Goal: Find specific page/section: Find specific page/section

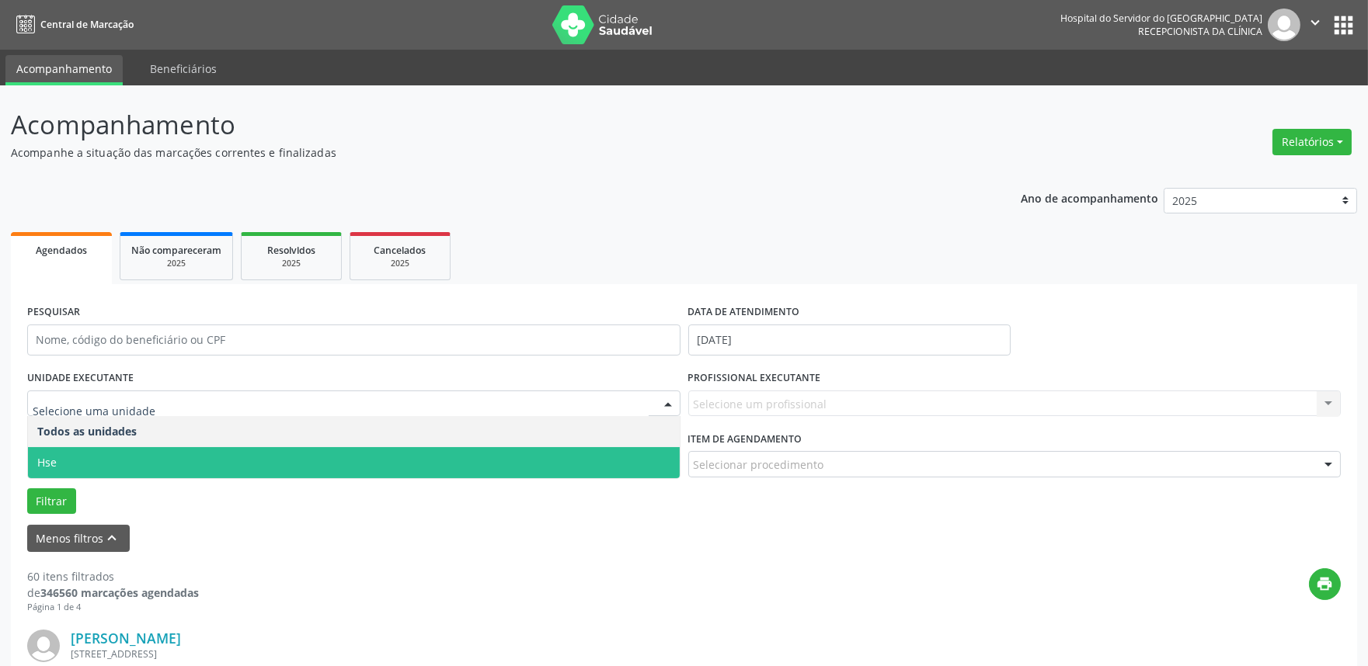
click at [142, 454] on span "Hse" at bounding box center [354, 462] width 652 height 31
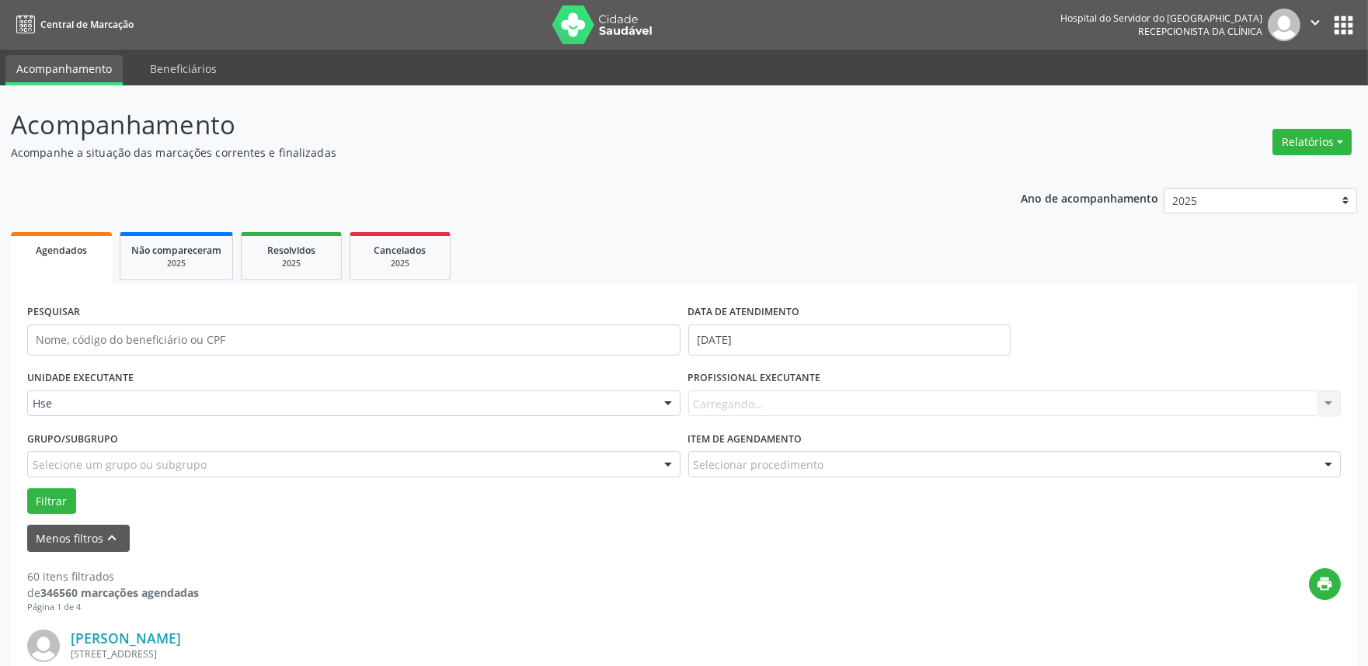
click at [783, 397] on div "Carregando... Nenhum resultado encontrado para: " " Não há nenhuma opção para s…" at bounding box center [1014, 404] width 653 height 26
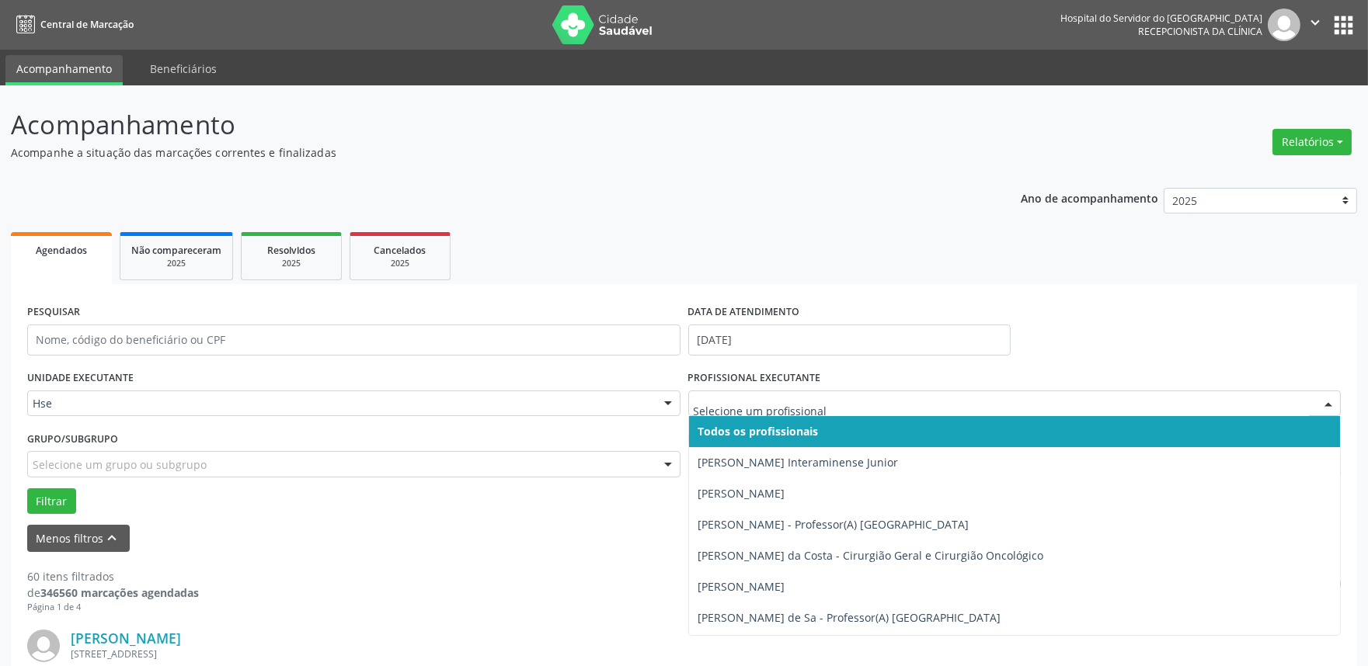
click at [1241, 413] on div at bounding box center [1014, 404] width 653 height 26
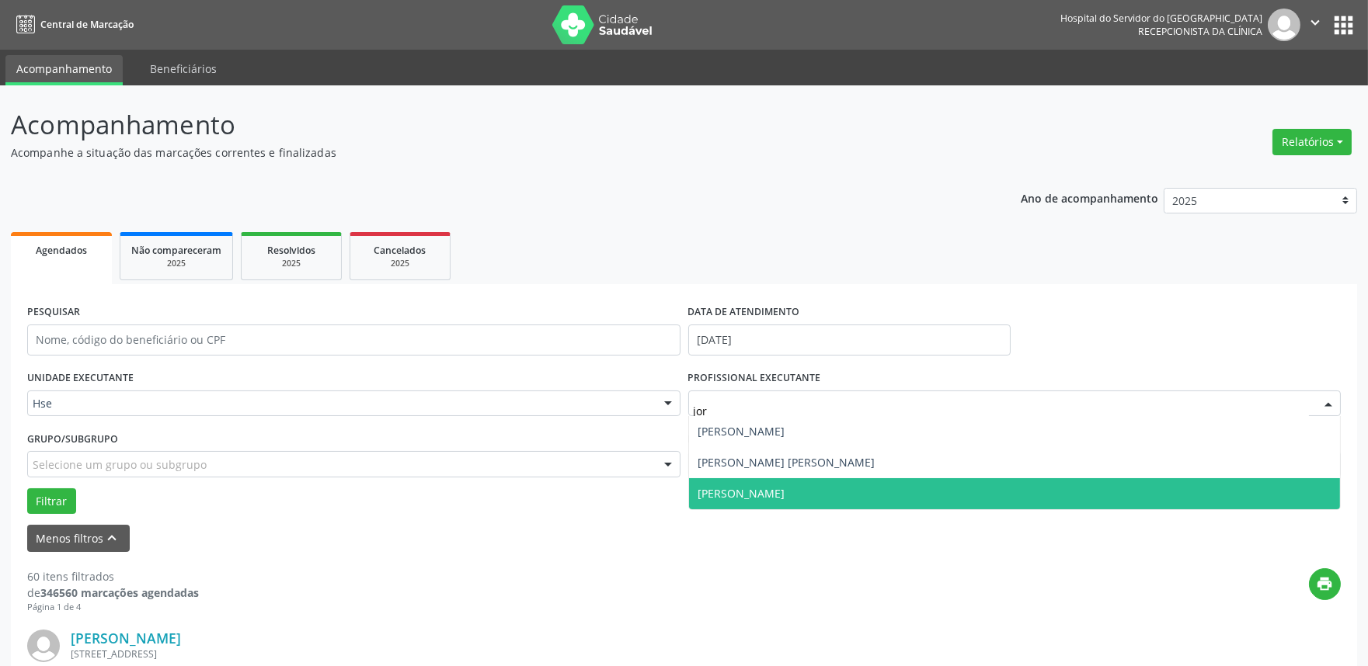
click at [786, 494] on span "[PERSON_NAME]" at bounding box center [1015, 493] width 652 height 31
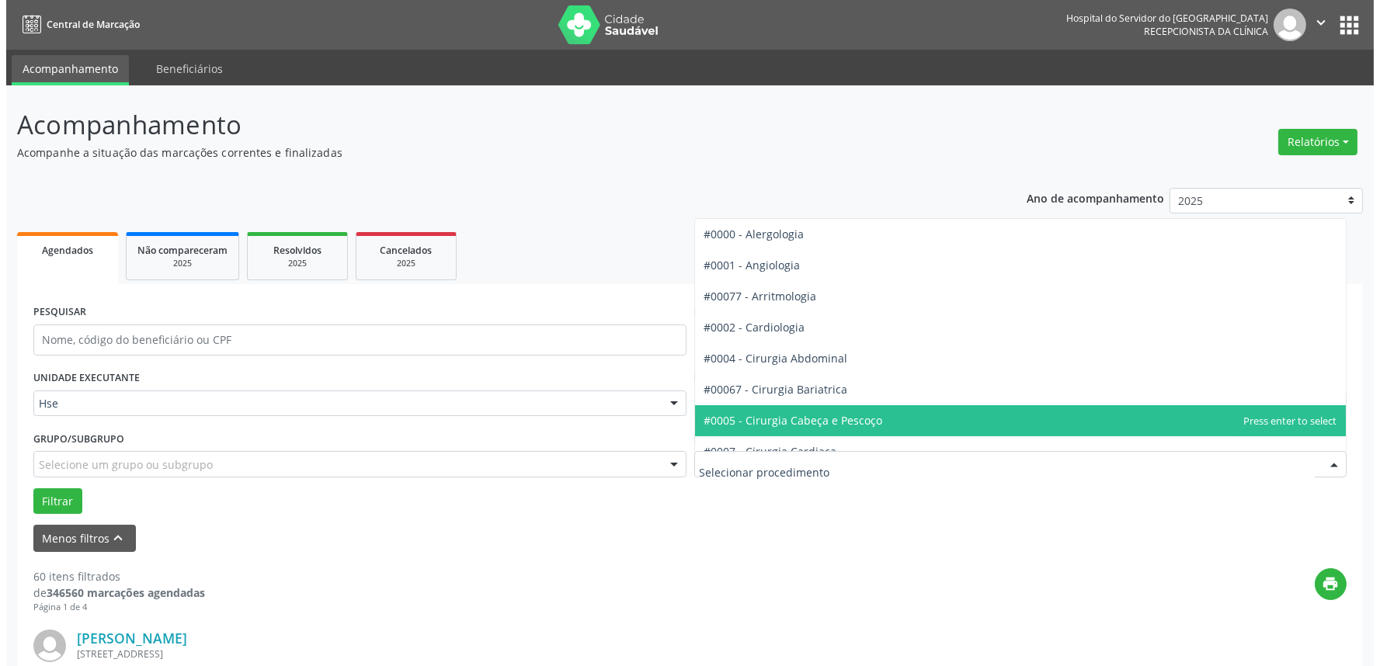
scroll to position [86, 0]
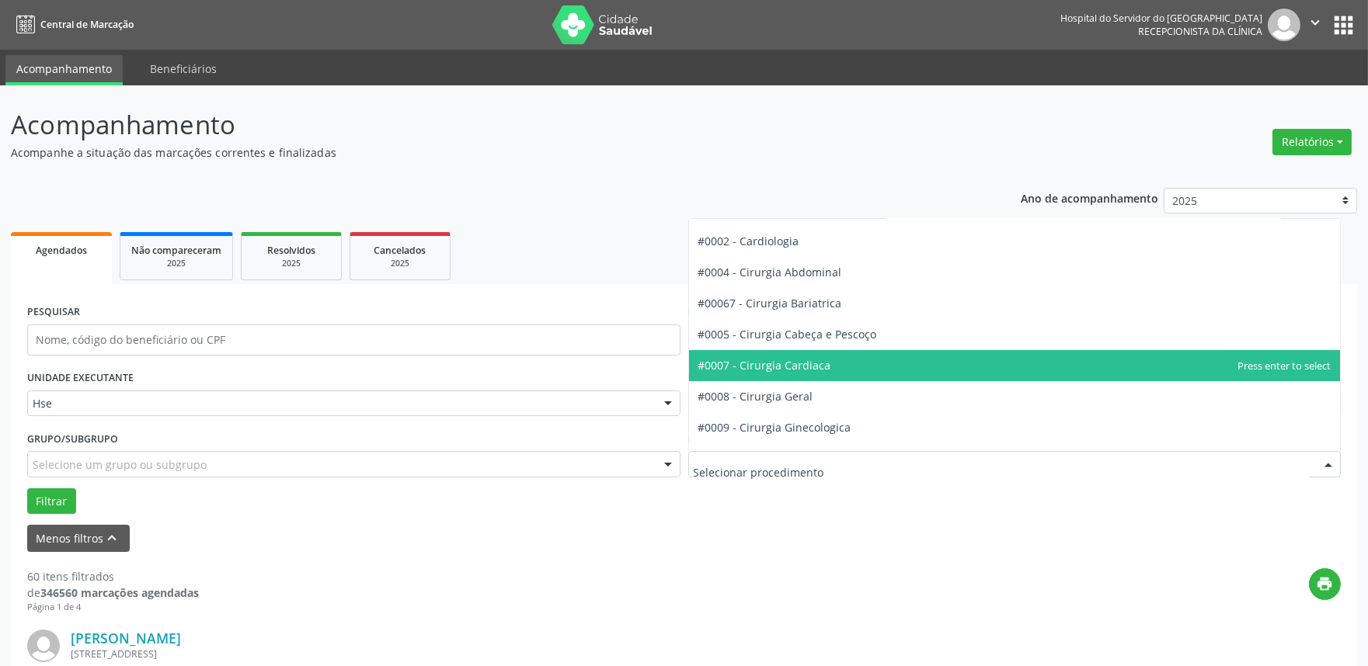
click at [798, 367] on span "#0007 - Cirurgia Cardiaca" at bounding box center [764, 365] width 133 height 15
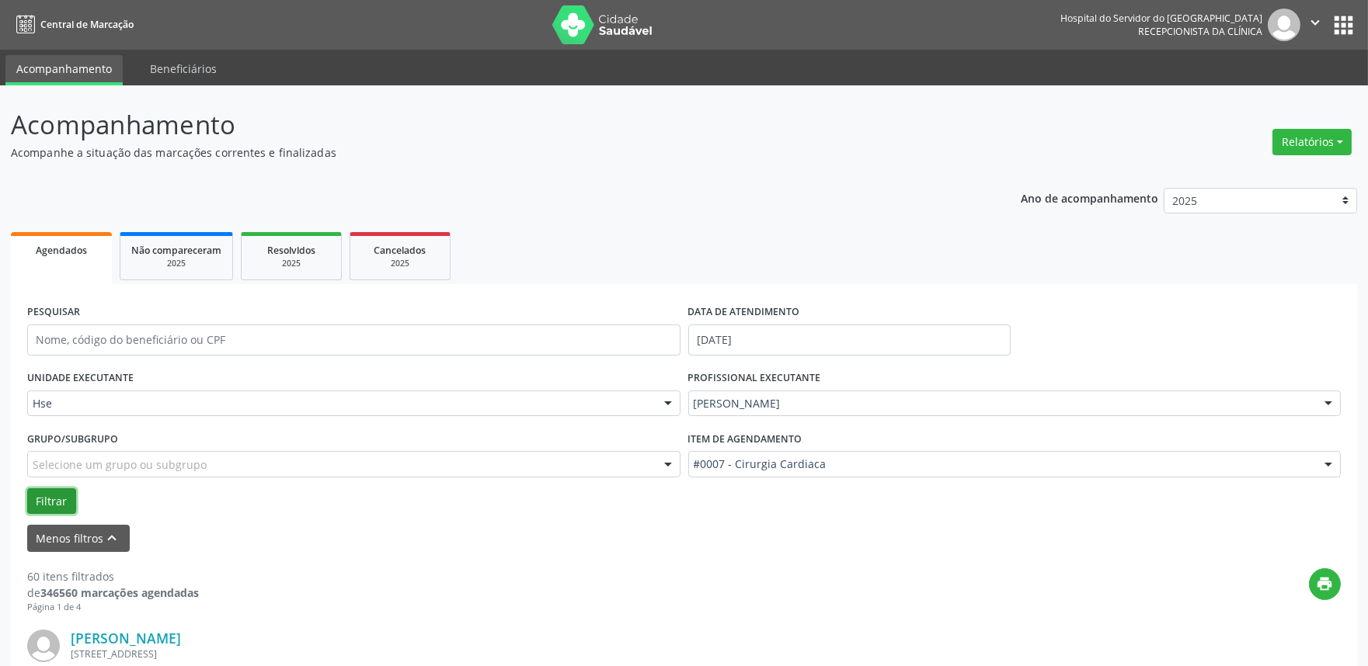
click at [40, 492] on button "Filtrar" at bounding box center [51, 502] width 49 height 26
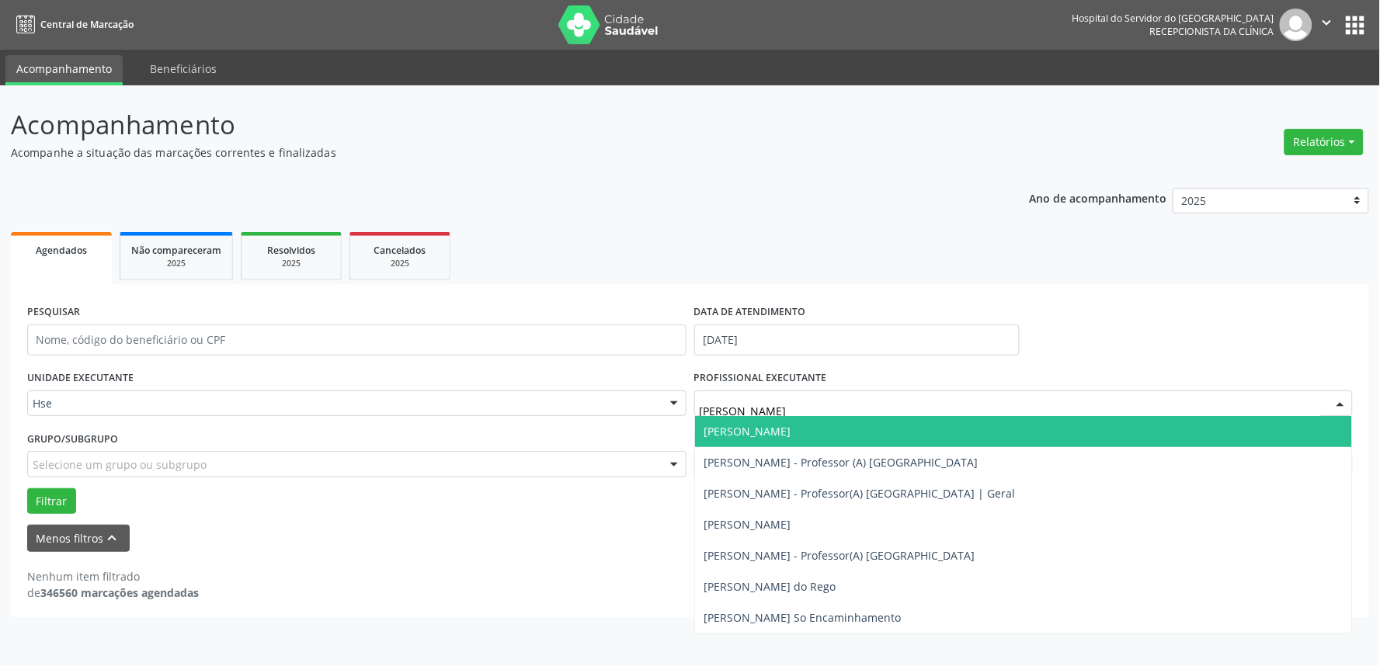
type input "[PERSON_NAME]"
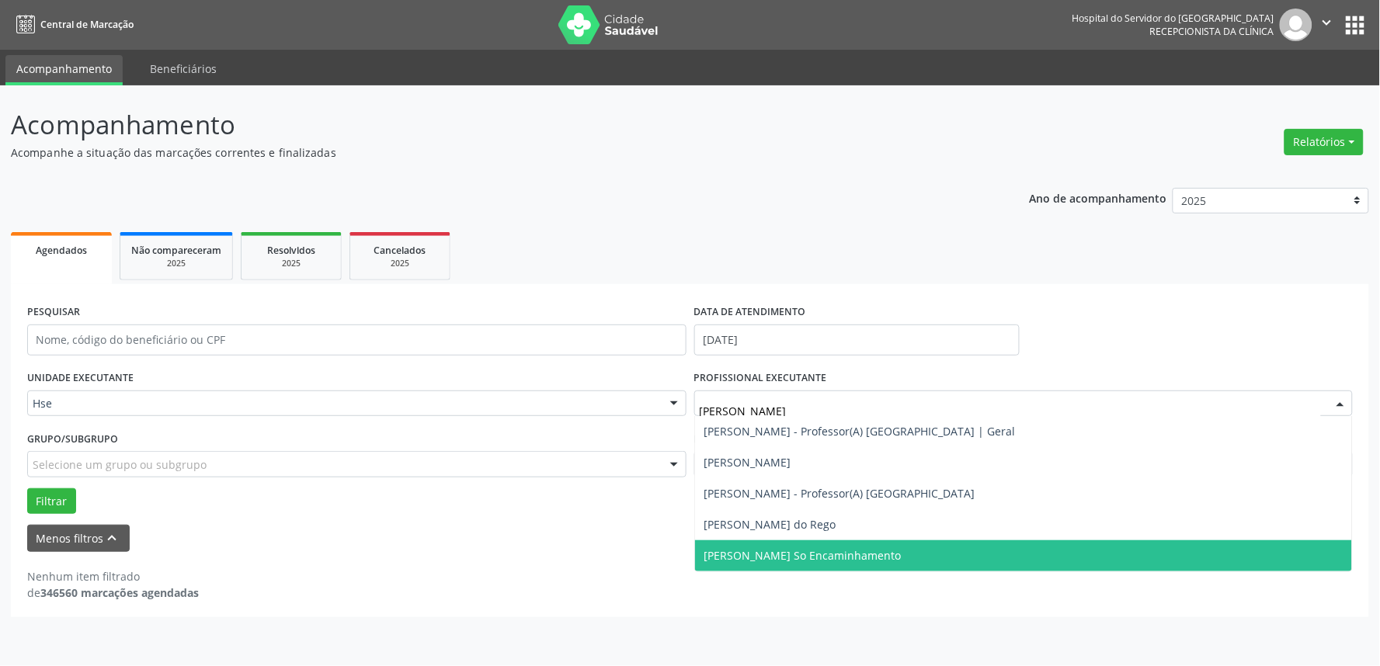
click at [822, 554] on span "[PERSON_NAME] So Encaminhamento" at bounding box center [803, 555] width 197 height 15
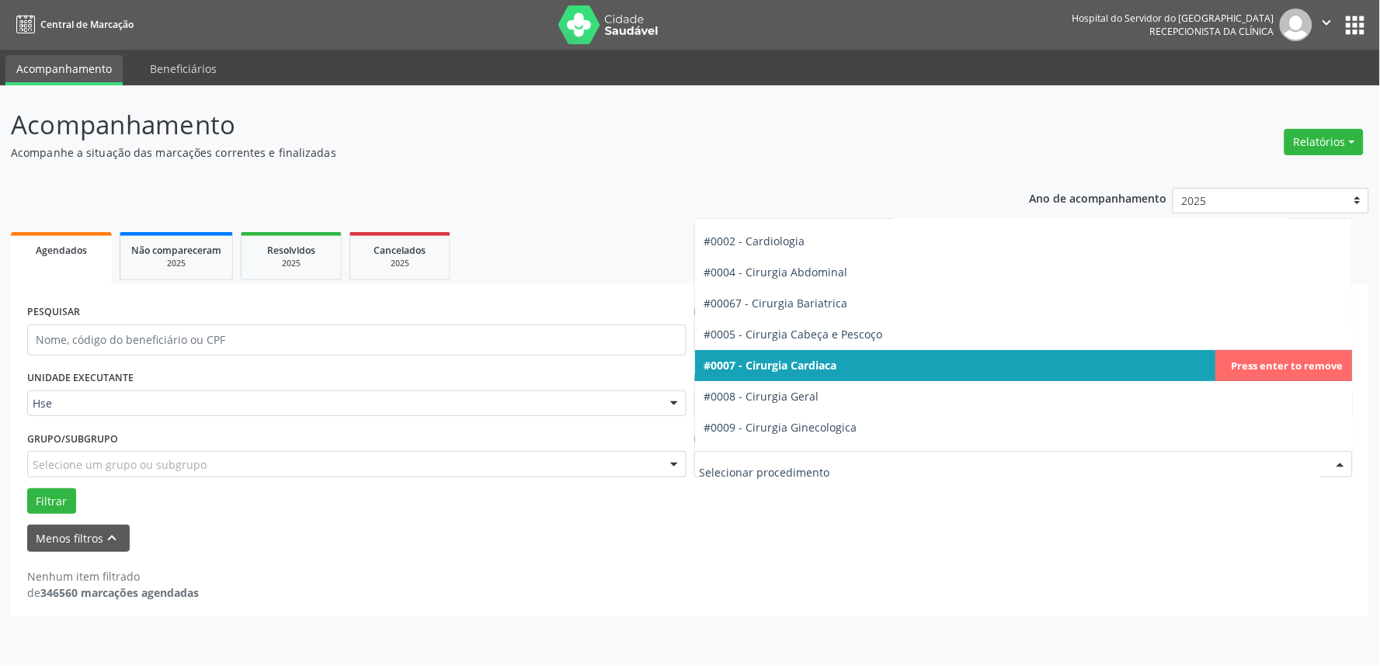
click at [1251, 475] on div at bounding box center [1023, 464] width 659 height 26
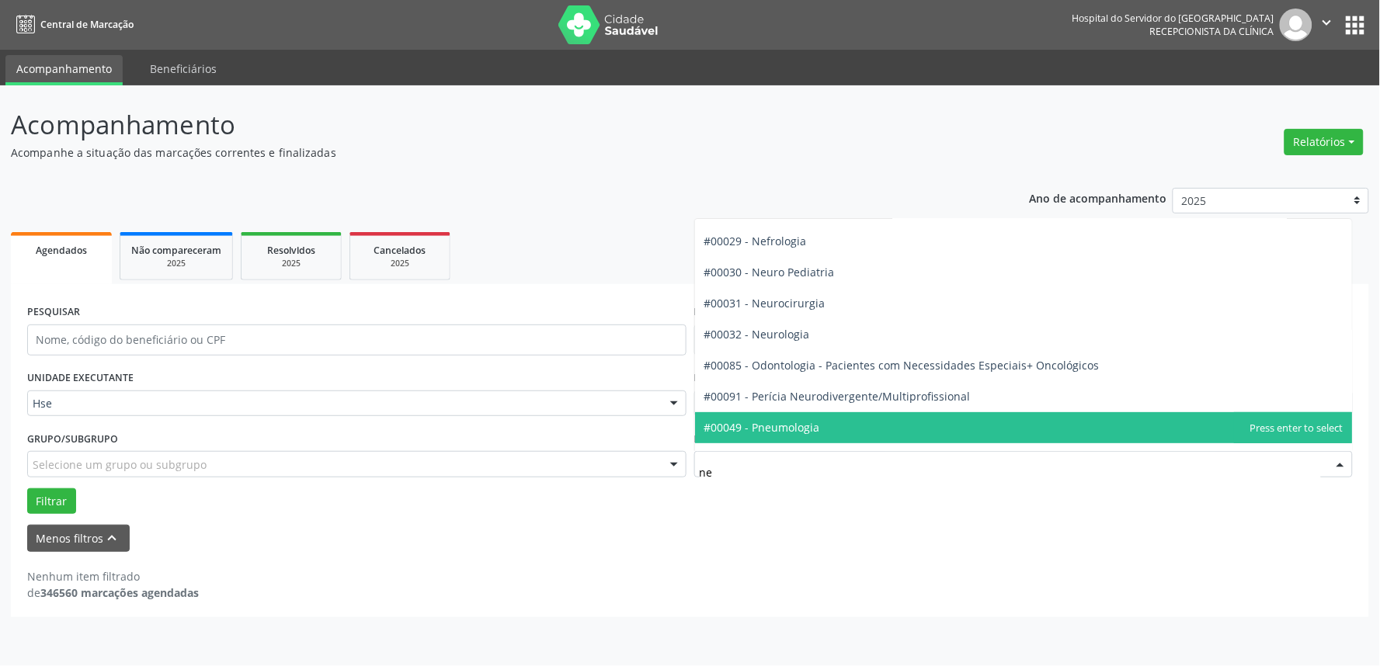
type input "neu"
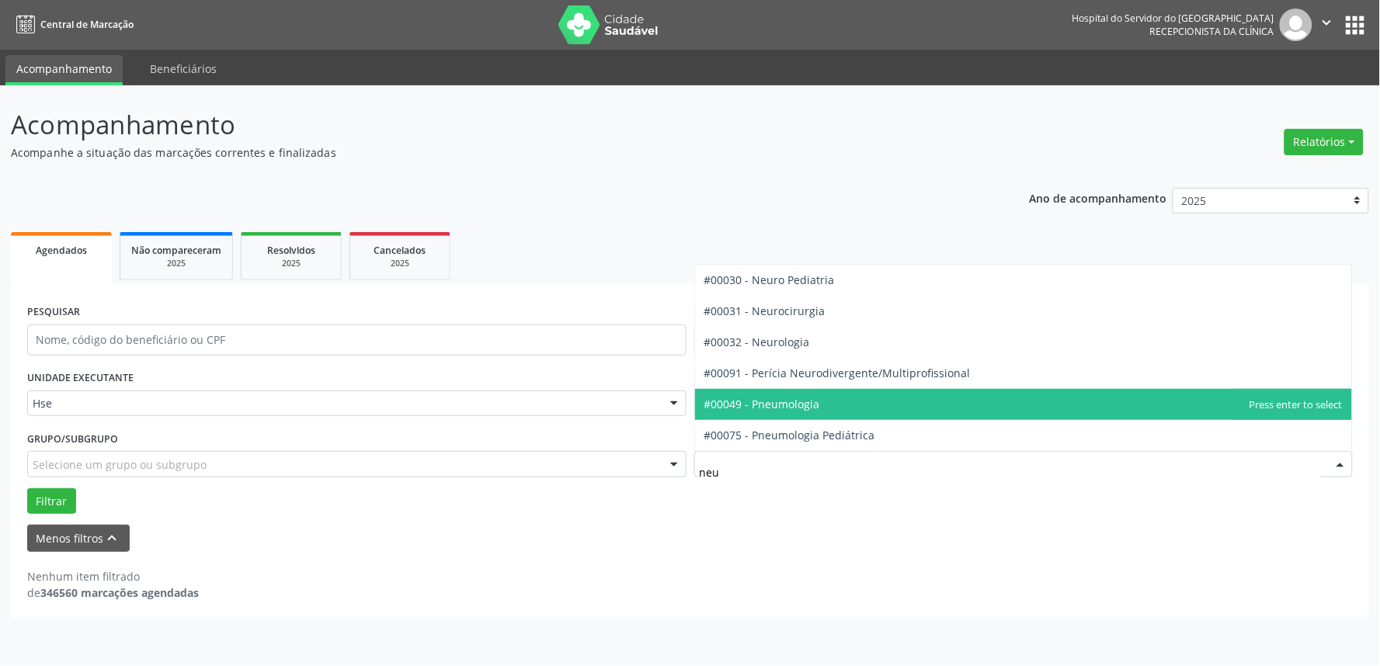
scroll to position [0, 0]
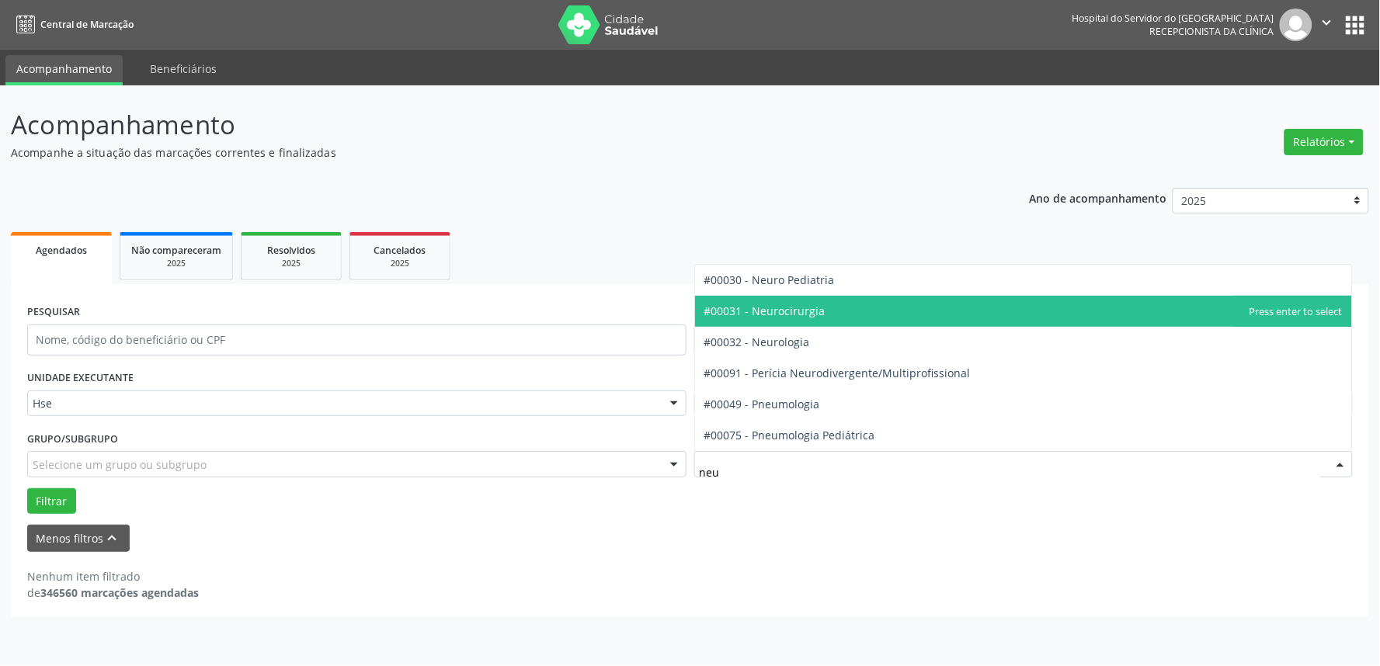
click at [797, 311] on span "#00031 - Neurocirurgia" at bounding box center [765, 311] width 121 height 15
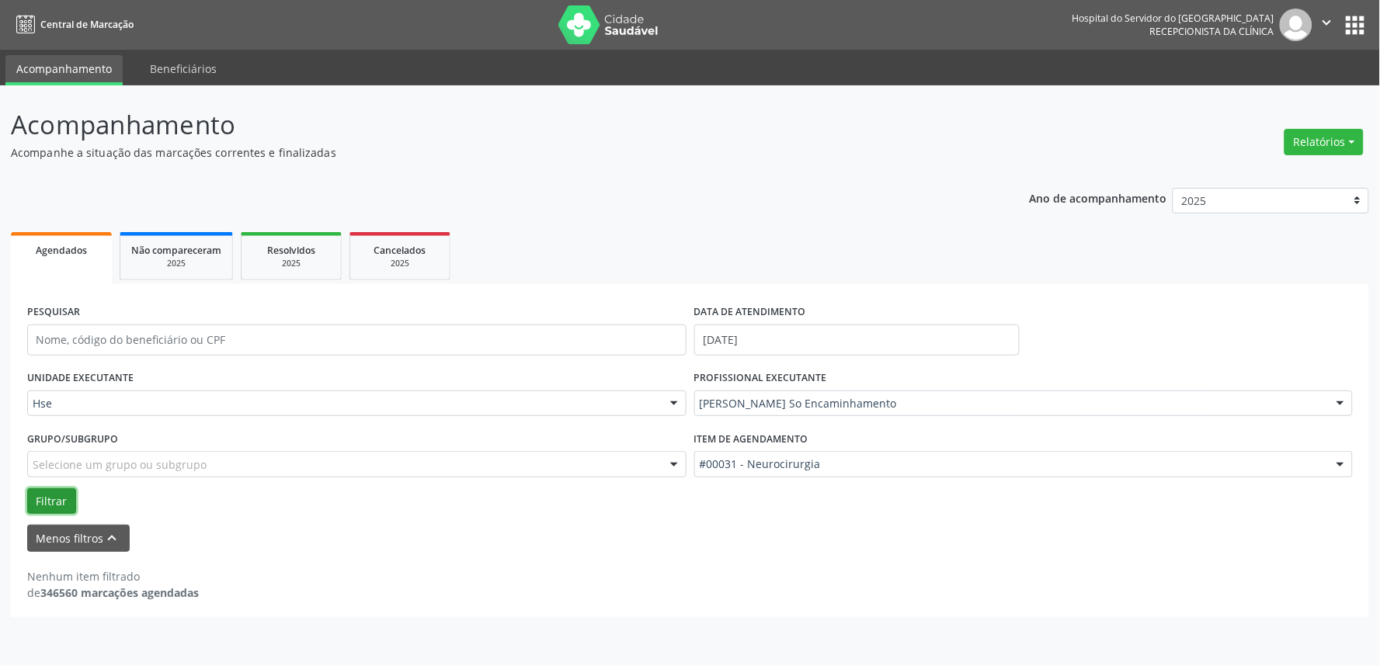
click at [37, 491] on button "Filtrar" at bounding box center [51, 502] width 49 height 26
